Goal: Check status: Check status

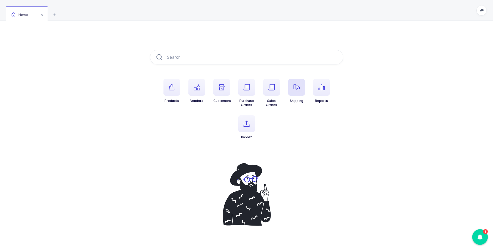
click at [302, 87] on span "button" at bounding box center [296, 87] width 17 height 17
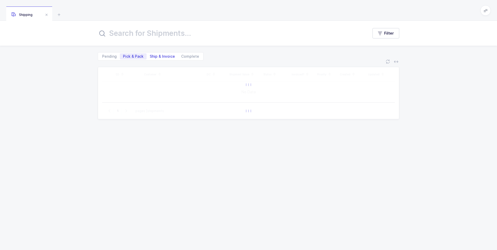
click at [158, 57] on span "Ship & Invoice" at bounding box center [162, 57] width 25 height 4
click at [150, 57] on input "Ship & Invoice" at bounding box center [148, 54] width 3 height 3
radio input "true"
radio input "false"
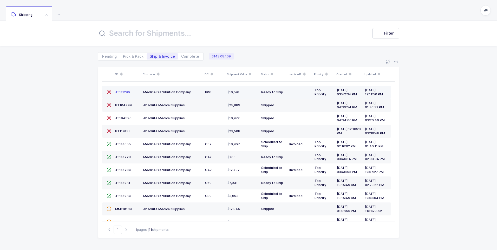
click at [120, 93] on span "JT111296" at bounding box center [122, 92] width 15 height 4
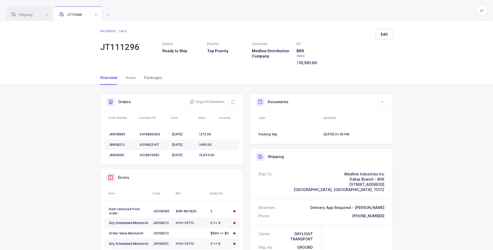
click at [153, 76] on div "Packages" at bounding box center [151, 78] width 22 height 14
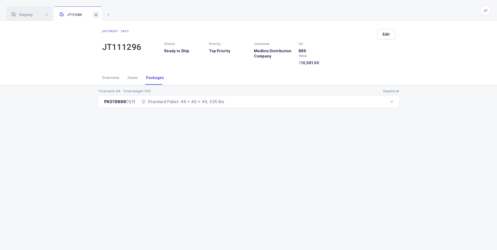
click at [97, 15] on span at bounding box center [96, 15] width 6 height 6
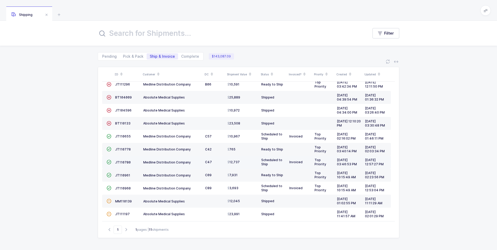
scroll to position [11, 0]
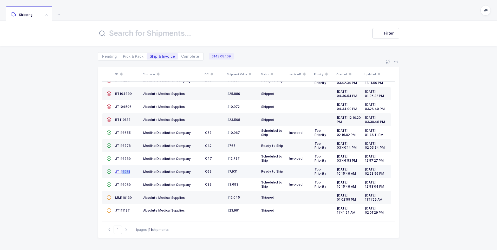
click at [123, 173] on link "JT110961" at bounding box center [122, 172] width 15 height 4
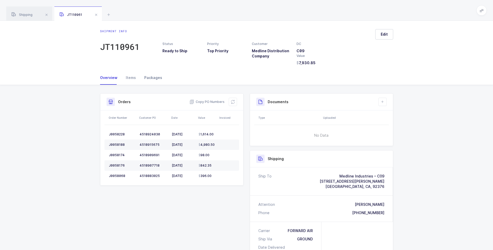
click at [150, 78] on div "Packages" at bounding box center [151, 78] width 22 height 14
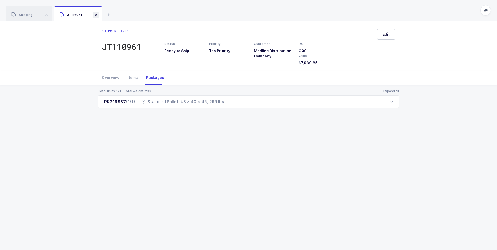
click at [96, 15] on span at bounding box center [96, 15] width 6 height 6
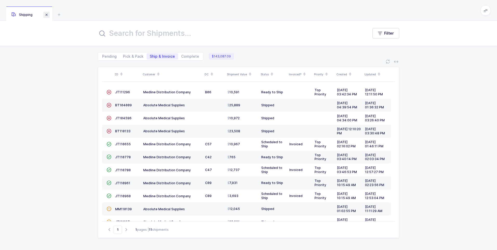
click at [47, 15] on span at bounding box center [46, 15] width 6 height 6
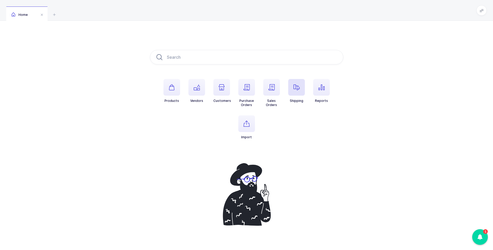
click at [296, 86] on icon "button" at bounding box center [296, 87] width 6 height 6
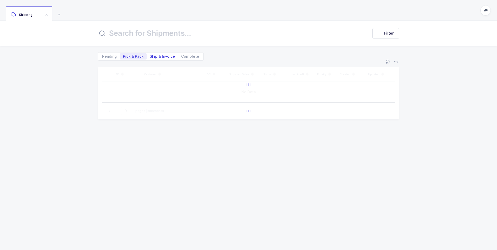
click at [157, 56] on span "Ship & Invoice" at bounding box center [162, 57] width 25 height 4
click at [150, 56] on input "Ship & Invoice" at bounding box center [148, 54] width 3 height 3
radio input "true"
radio input "false"
